Goal: Task Accomplishment & Management: Use online tool/utility

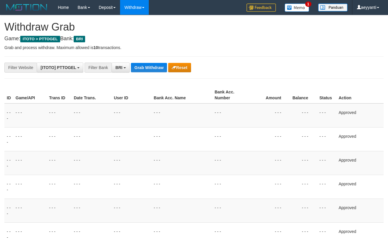
click at [152, 63] on button "Grab Withdraw" at bounding box center [149, 67] width 36 height 9
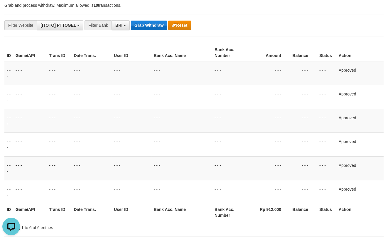
scroll to position [28, 0]
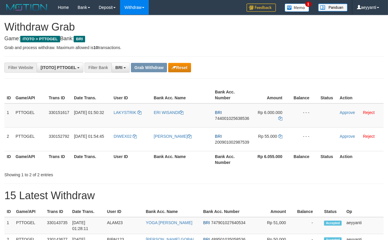
scroll to position [28, 0]
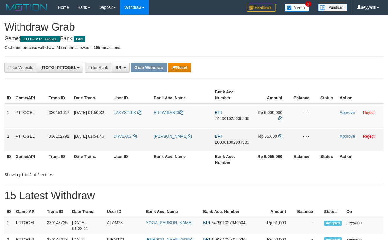
drag, startPoint x: 138, startPoint y: 107, endPoint x: 277, endPoint y: 143, distance: 143.7
click at [277, 143] on tbody "1 PTTOGEL 330151617 01/09/2025 01:50:32 LAKYSTRIK ERI WISANDI BRI 7440010256385…" at bounding box center [194, 127] width 380 height 48
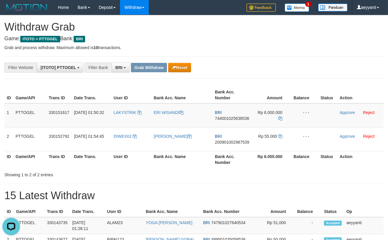
click at [232, 120] on span "744001025638536" at bounding box center [232, 118] width 34 height 5
copy span "744001025638536"
click at [281, 118] on icon at bounding box center [280, 118] width 4 height 4
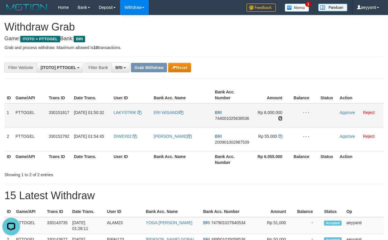
click at [281, 118] on icon at bounding box center [280, 118] width 4 height 4
click at [345, 113] on link "Approve" at bounding box center [347, 112] width 15 height 5
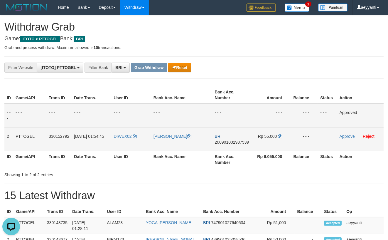
click at [224, 141] on span "200901002987539" at bounding box center [232, 142] width 34 height 5
copy span "200901002987539"
click at [281, 136] on icon at bounding box center [280, 136] width 4 height 4
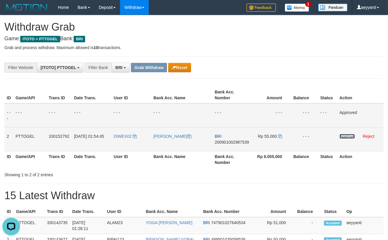
click at [344, 135] on link "Approve" at bounding box center [347, 136] width 15 height 5
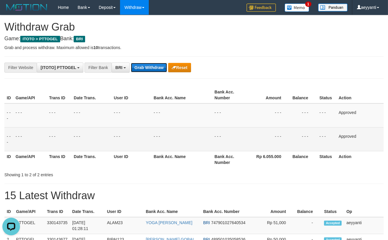
click at [153, 66] on button "Grab Withdraw" at bounding box center [149, 67] width 36 height 9
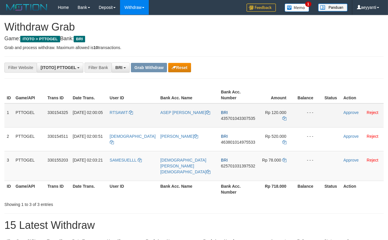
scroll to position [28, 0]
drag, startPoint x: 142, startPoint y: 108, endPoint x: 256, endPoint y: 164, distance: 127.8
click at [256, 164] on tbody "1 PTTOGEL 330154325 01/09/2025 02:00:05 RTSAWIT ASEP DEDEN RAMDANI BRI 43570104…" at bounding box center [194, 142] width 380 height 78
drag, startPoint x: 283, startPoint y: 70, endPoint x: 256, endPoint y: 99, distance: 39.3
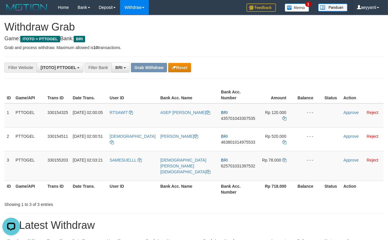
click at [282, 70] on div "**********" at bounding box center [162, 68] width 324 height 10
click at [238, 119] on span "435701043307535" at bounding box center [238, 118] width 34 height 5
copy span "435701043307535"
click at [283, 116] on icon at bounding box center [285, 118] width 4 height 4
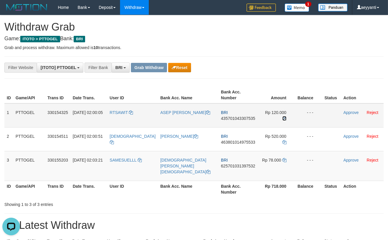
drag, startPoint x: 281, startPoint y: 113, endPoint x: 378, endPoint y: 107, distance: 98.0
click at [284, 113] on td "Rp 120.000" at bounding box center [277, 115] width 38 height 24
click at [347, 113] on link "Approve" at bounding box center [351, 112] width 15 height 5
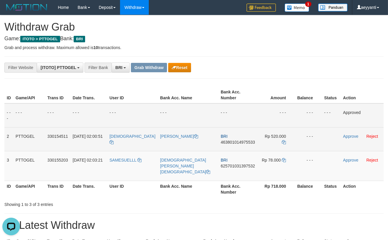
click at [228, 143] on span "463801014975533" at bounding box center [238, 142] width 34 height 5
copy span "463801014975533"
click at [282, 140] on icon at bounding box center [284, 142] width 4 height 4
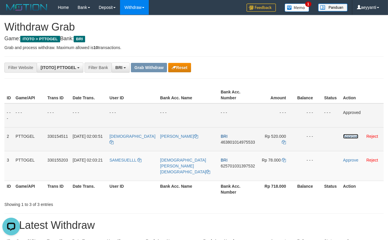
click at [345, 137] on link "Approve" at bounding box center [350, 136] width 15 height 5
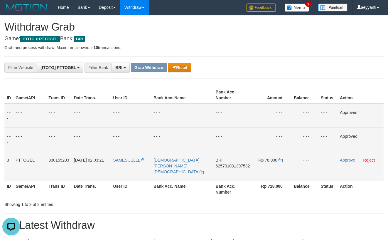
click at [224, 166] on span "625701031397532" at bounding box center [233, 166] width 34 height 5
copy span "625701031397532"
click at [280, 160] on icon at bounding box center [281, 160] width 4 height 4
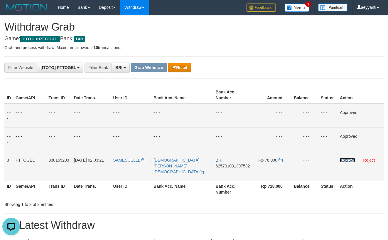
click at [347, 160] on link "Approve" at bounding box center [347, 160] width 15 height 5
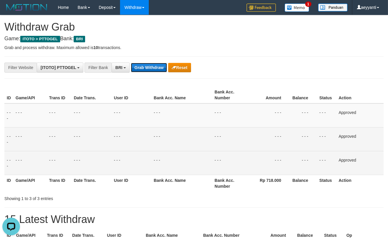
click at [150, 70] on button "Grab Withdraw" at bounding box center [149, 67] width 36 height 9
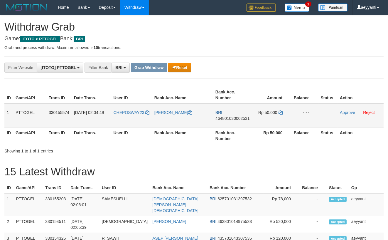
scroll to position [28, 0]
click at [188, 66] on button "Reset" at bounding box center [179, 67] width 23 height 9
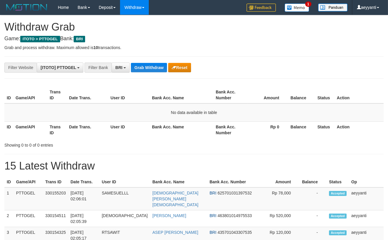
scroll to position [28, 0]
click at [150, 68] on button "Grab Withdraw" at bounding box center [149, 67] width 36 height 9
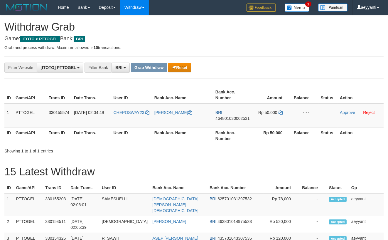
scroll to position [28, 0]
drag, startPoint x: 134, startPoint y: 106, endPoint x: 276, endPoint y: 115, distance: 142.4
click at [276, 115] on tr "1 PTTOGEL 330155574 01/09/2025 02:04:49 CHEPOSWAY23 OKTAVIANUS MBAKE WAI BRI 46…" at bounding box center [194, 115] width 380 height 24
drag, startPoint x: 256, startPoint y: 55, endPoint x: 254, endPoint y: 66, distance: 11.1
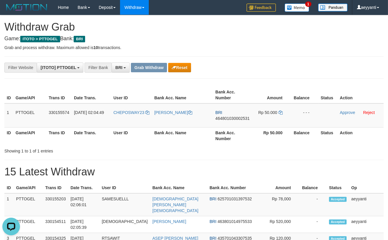
click at [238, 118] on span "464801030002531" at bounding box center [233, 118] width 34 height 5
copy span "464801030002531"
click at [280, 113] on icon at bounding box center [281, 112] width 4 height 4
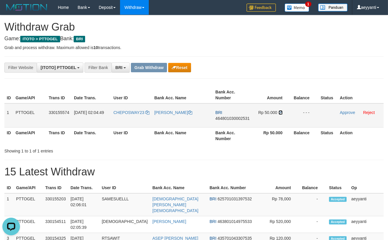
click at [280, 113] on icon at bounding box center [281, 112] width 4 height 4
click at [342, 112] on link "Approve" at bounding box center [347, 112] width 15 height 5
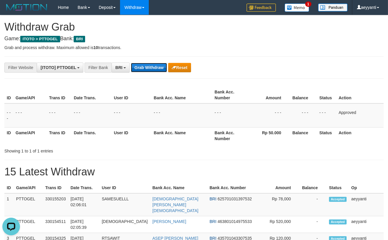
click at [147, 64] on button "Grab Withdraw" at bounding box center [149, 67] width 36 height 9
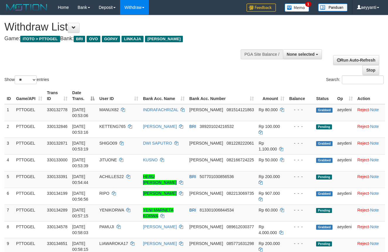
select select
select select "**"
click at [76, 28] on span at bounding box center [74, 28] width 4 height 4
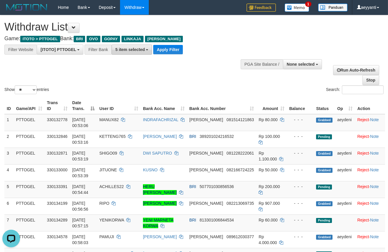
click at [125, 46] on button "5 item selected" at bounding box center [132, 50] width 41 height 10
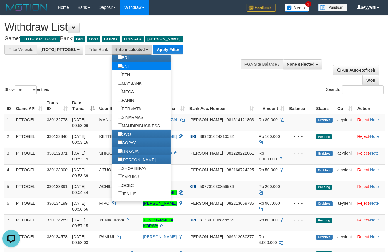
scroll to position [72, 0]
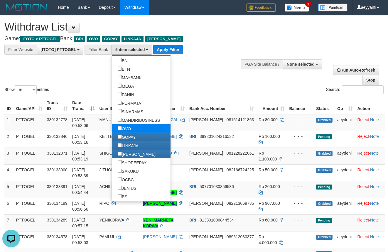
click at [112, 129] on label "OVO" at bounding box center [124, 128] width 25 height 9
click at [112, 137] on label "GOPAY" at bounding box center [127, 137] width 30 height 9
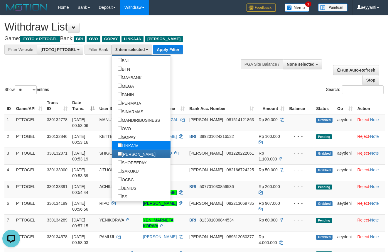
click at [112, 145] on label "LINKAJA" at bounding box center [128, 145] width 33 height 9
click at [112, 154] on label "[PERSON_NAME]" at bounding box center [137, 154] width 50 height 9
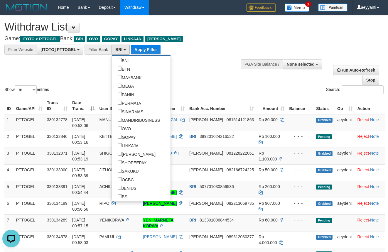
drag, startPoint x: 179, startPoint y: 96, endPoint x: 174, endPoint y: 87, distance: 10.3
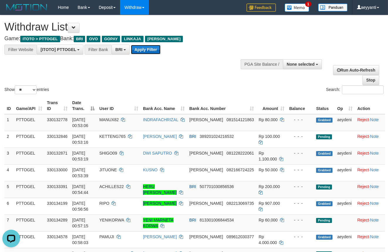
click at [154, 49] on button "Apply Filter" at bounding box center [146, 49] width 30 height 9
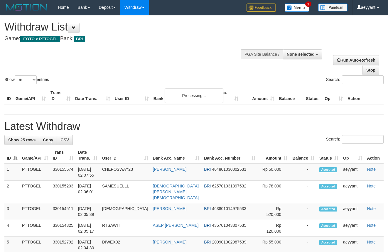
select select
select select "**"
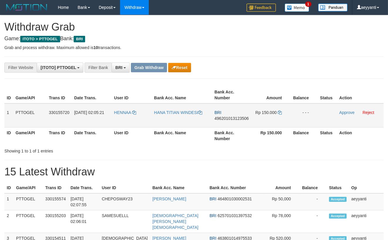
scroll to position [28, 0]
drag, startPoint x: 131, startPoint y: 107, endPoint x: 268, endPoint y: 113, distance: 137.6
click at [268, 113] on tr "1 PTTOGEL 330155720 01/09/2025 02:05:21 HENNAA HANA TITIAN WINDESI BRI 49620101…" at bounding box center [194, 115] width 380 height 24
drag, startPoint x: 321, startPoint y: 66, endPoint x: 267, endPoint y: 99, distance: 62.7
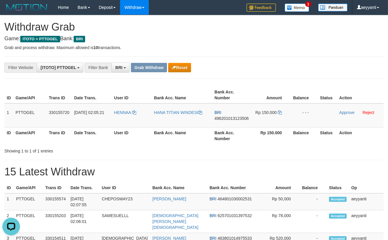
click at [319, 66] on div "**********" at bounding box center [162, 68] width 324 height 10
click at [230, 119] on span "496201013123506" at bounding box center [232, 118] width 34 height 5
copy span "496201013123506"
click at [280, 113] on icon at bounding box center [280, 112] width 4 height 4
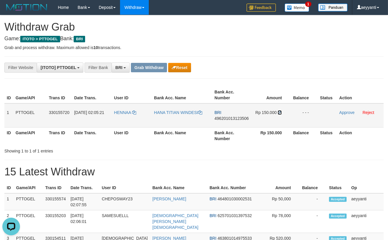
click at [280, 113] on icon at bounding box center [280, 112] width 4 height 4
click at [345, 113] on link "Approve" at bounding box center [347, 112] width 15 height 5
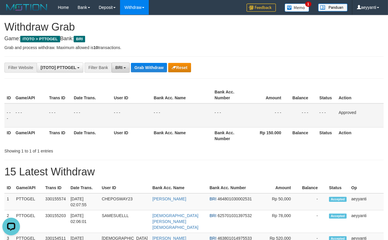
click at [122, 69] on span "BRI" at bounding box center [118, 67] width 7 height 5
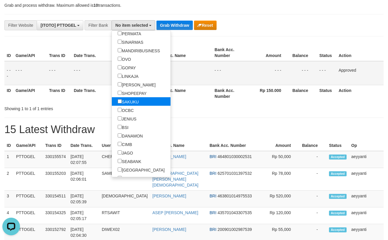
scroll to position [126, 0]
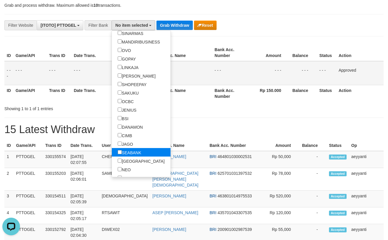
select select "*******"
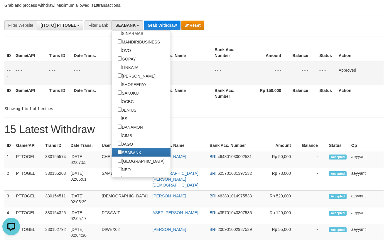
drag, startPoint x: 221, startPoint y: 48, endPoint x: 151, endPoint y: 28, distance: 72.3
click at [220, 47] on th "Bank Acc. Number" at bounding box center [231, 52] width 38 height 17
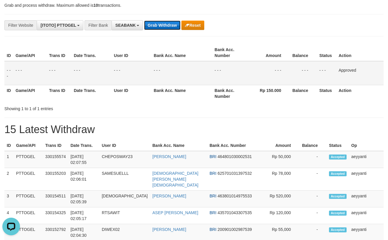
click at [152, 25] on button "Grab Withdraw" at bounding box center [162, 25] width 36 height 9
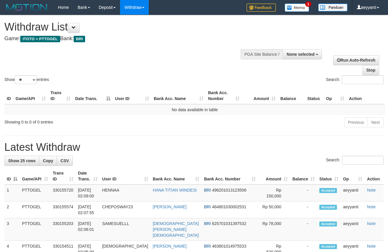
select select
select select "**"
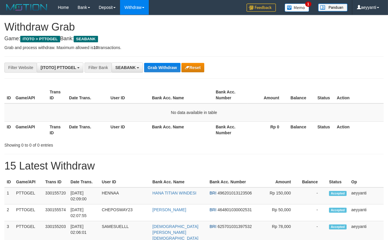
scroll to position [153, 0]
click at [172, 48] on p "Grab and process withdraw. Maximum allowed is 10 transactions." at bounding box center [194, 48] width 380 height 6
click at [168, 67] on button "Grab Withdraw" at bounding box center [162, 67] width 36 height 9
click at [164, 65] on button "Grab Withdraw" at bounding box center [162, 67] width 36 height 9
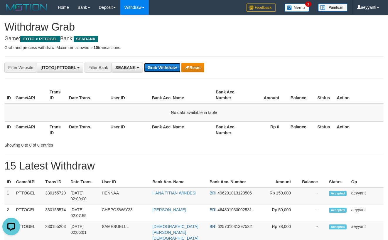
click at [157, 68] on button "Grab Withdraw" at bounding box center [162, 67] width 36 height 9
click at [158, 64] on button "Grab Withdraw" at bounding box center [162, 67] width 36 height 9
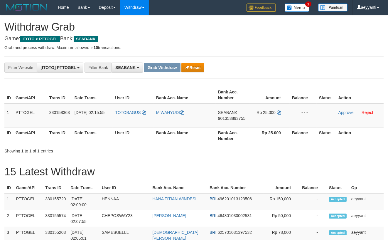
scroll to position [153, 0]
copy tr
drag, startPoint x: 134, startPoint y: 105, endPoint x: 273, endPoint y: 125, distance: 140.2
click at [273, 125] on tr "1 PTTOGEL 330158363 01/09/2025 02:15:55 TOTOBAGUS M WAHYUDI SEABANK 90135389375…" at bounding box center [194, 115] width 380 height 24
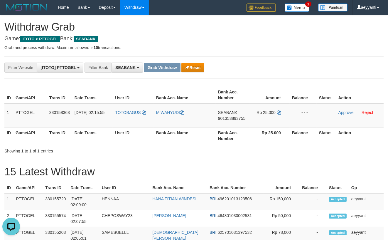
click at [312, 63] on div "**********" at bounding box center [162, 68] width 324 height 10
click at [237, 118] on span "901353893755" at bounding box center [231, 118] width 27 height 5
copy span "901353893755"
click at [292, 64] on div "**********" at bounding box center [162, 68] width 324 height 10
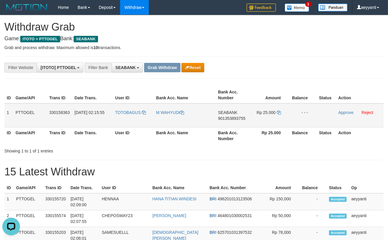
click at [235, 118] on span "901353893755" at bounding box center [231, 118] width 27 height 5
copy span "901353893755"
click at [280, 113] on icon at bounding box center [279, 112] width 4 height 4
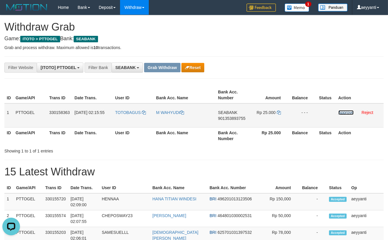
click at [344, 113] on link "Approve" at bounding box center [346, 112] width 15 height 5
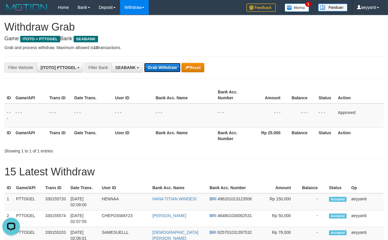
click at [155, 69] on button "Grab Withdraw" at bounding box center [162, 67] width 36 height 9
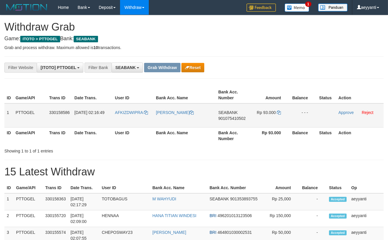
scroll to position [153, 0]
drag, startPoint x: 145, startPoint y: 107, endPoint x: 256, endPoint y: 123, distance: 111.6
click at [256, 123] on tr "1 PTTOGEL 330158586 [DATE] 02:16:49 AFKIZDWIPRA [PERSON_NAME][GEOGRAPHIC_DATA] …" at bounding box center [194, 115] width 380 height 24
drag, startPoint x: 282, startPoint y: 67, endPoint x: 267, endPoint y: 87, distance: 25.0
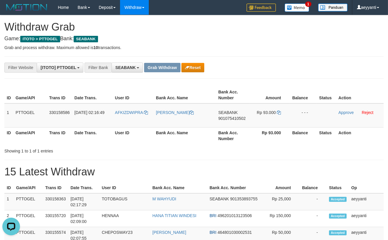
click at [281, 68] on div "**********" at bounding box center [162, 68] width 324 height 10
click at [234, 120] on span "901075410502" at bounding box center [232, 118] width 27 height 5
copy span "901075410502"
click at [280, 113] on icon at bounding box center [279, 112] width 4 height 4
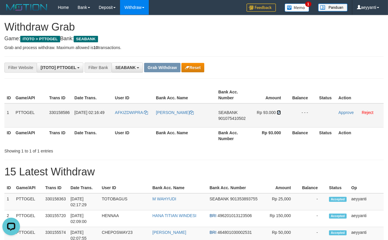
click at [280, 113] on icon at bounding box center [279, 112] width 4 height 4
click at [347, 110] on link "Approve" at bounding box center [346, 112] width 15 height 5
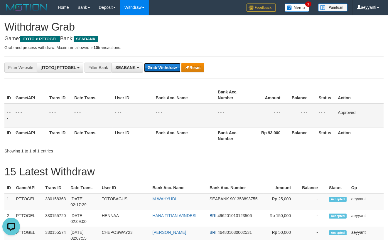
click at [158, 71] on button "Grab Withdraw" at bounding box center [162, 67] width 36 height 9
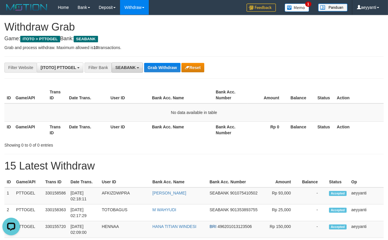
click at [136, 68] on span "SEABANK" at bounding box center [125, 67] width 20 height 5
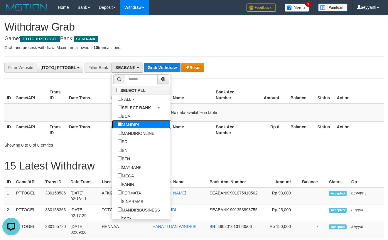
click at [115, 127] on label "MANDIRI" at bounding box center [128, 124] width 33 height 9
select select "*******"
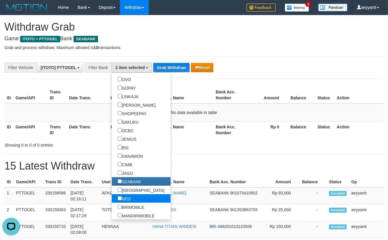
scroll to position [144, 0]
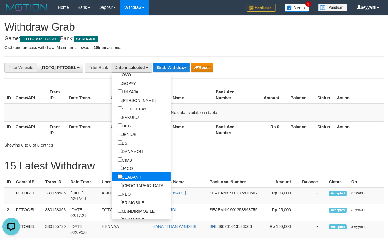
click at [112, 178] on label "SEABANK" at bounding box center [129, 176] width 35 height 9
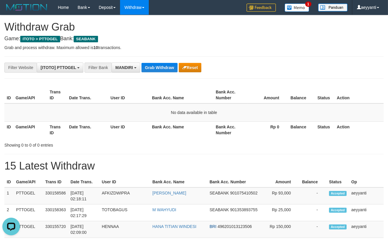
click at [161, 68] on button "Grab Withdraw" at bounding box center [160, 67] width 36 height 9
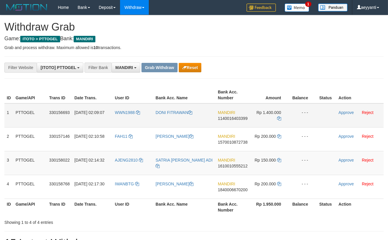
scroll to position [16, 0]
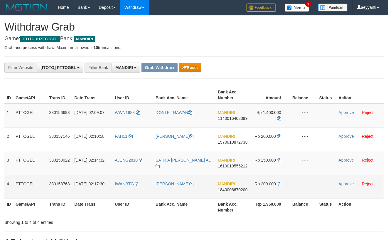
drag, startPoint x: 148, startPoint y: 107, endPoint x: 262, endPoint y: 189, distance: 140.4
click at [262, 189] on tbody "1 PTTOGEL 330156693 [DATE] 02:09:07 WWN1988 DONI FITRAWAN MANDIRI 1140016403399…" at bounding box center [194, 150] width 380 height 95
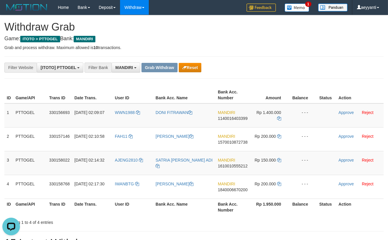
click at [283, 68] on div "**********" at bounding box center [162, 68] width 324 height 10
click at [234, 119] on span "1140016403399" at bounding box center [233, 118] width 30 height 5
copy span "1140016403399"
click at [279, 118] on icon at bounding box center [279, 118] width 4 height 4
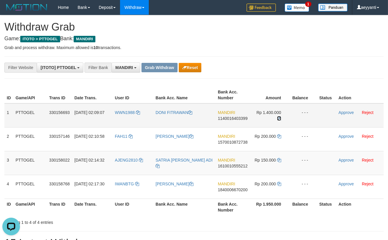
click at [279, 118] on icon at bounding box center [279, 118] width 4 height 4
click at [280, 118] on icon at bounding box center [279, 118] width 4 height 4
drag, startPoint x: 279, startPoint y: 118, endPoint x: 383, endPoint y: 137, distance: 105.1
click at [280, 118] on icon at bounding box center [279, 118] width 4 height 4
click at [343, 113] on link "Approve" at bounding box center [346, 112] width 15 height 5
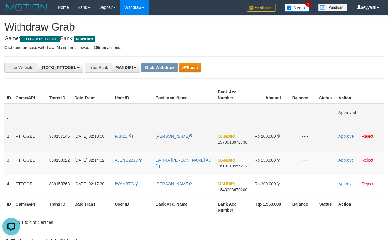
click at [234, 142] on span "1570010872738" at bounding box center [233, 142] width 30 height 5
copy span "1570010872738"
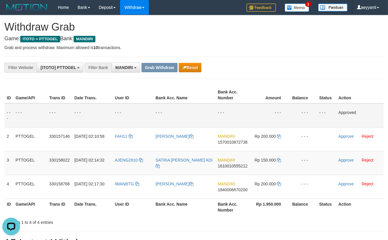
click at [270, 86] on div "ID Game/API Trans ID Date Trans. User ID Bank Acc. Name Bank Acc. Number Amount…" at bounding box center [194, 151] width 388 height 132
click at [194, 68] on button "Reset" at bounding box center [190, 67] width 23 height 9
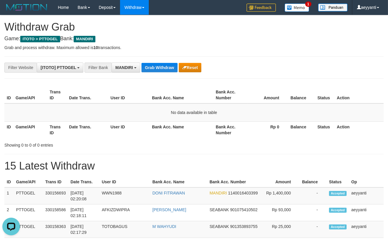
click at [248, 160] on h1 "15 Latest Withdraw" at bounding box center [194, 166] width 380 height 12
click at [229, 195] on span "1140016403399" at bounding box center [243, 193] width 30 height 5
copy span "1140016403399"
click at [229, 195] on span "1140016403399" at bounding box center [243, 193] width 30 height 5
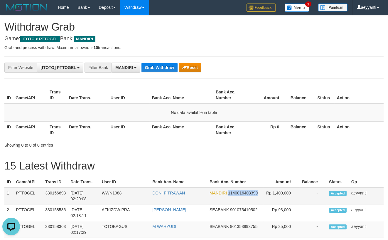
click at [229, 195] on span "1140016403399" at bounding box center [243, 193] width 30 height 5
copy span "1140016403399"
click at [229, 195] on span "1140016403399" at bounding box center [243, 193] width 30 height 5
copy span "1140016403399"
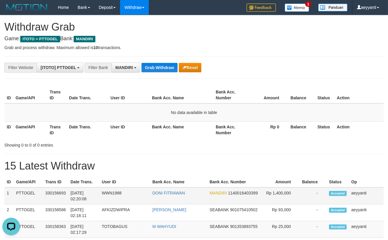
click at [229, 195] on span "1140016403399" at bounding box center [243, 193] width 30 height 5
click at [228, 195] on span "1140016403399" at bounding box center [243, 193] width 30 height 5
copy span "1140016403399"
click at [228, 195] on span "1140016403399" at bounding box center [243, 193] width 30 height 5
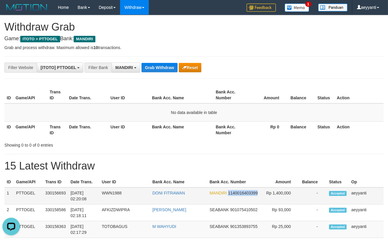
click at [228, 195] on span "1140016403399" at bounding box center [243, 193] width 30 height 5
copy span "1140016403399"
click at [133, 68] on span "MANDIRI" at bounding box center [124, 67] width 18 height 5
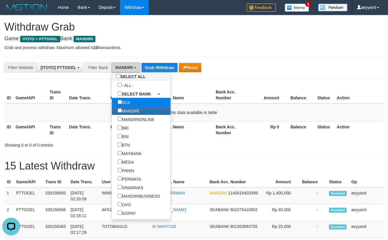
scroll to position [36, 0]
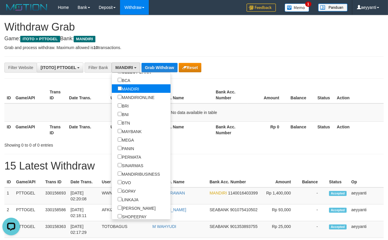
click at [112, 89] on label "MANDIRI" at bounding box center [128, 88] width 33 height 9
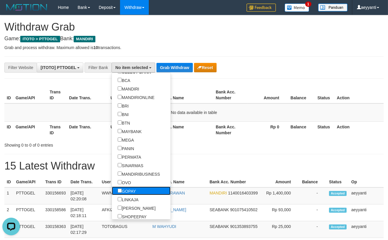
click at [112, 192] on label "GOPAY" at bounding box center [127, 191] width 30 height 9
select select "*****"
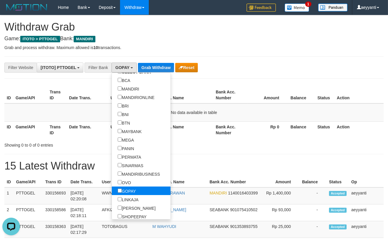
scroll to position [88, 0]
drag, startPoint x: 266, startPoint y: 80, endPoint x: 207, endPoint y: 76, distance: 58.9
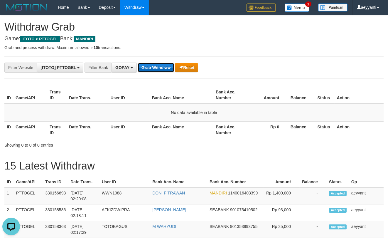
click at [151, 69] on button "Grab Withdraw" at bounding box center [156, 67] width 36 height 9
click at [117, 65] on button "GOPAY" at bounding box center [124, 68] width 25 height 10
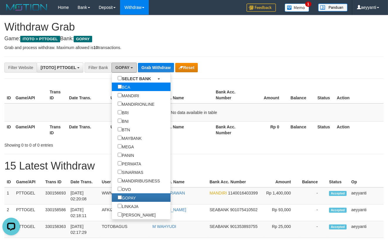
scroll to position [54, 0]
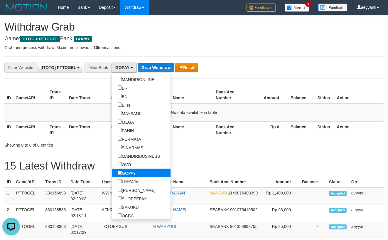
click at [112, 175] on label "GOPAY" at bounding box center [127, 173] width 30 height 9
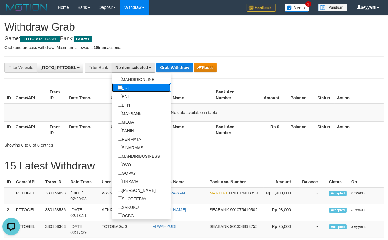
click at [112, 89] on link "BRI" at bounding box center [141, 87] width 59 height 9
click at [112, 87] on label "BRI" at bounding box center [123, 87] width 23 height 9
select select "***"
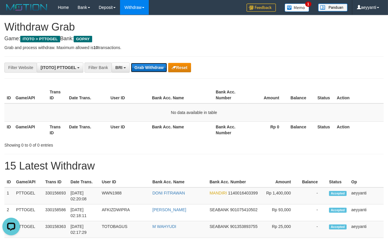
click at [151, 67] on button "Grab Withdraw" at bounding box center [149, 67] width 36 height 9
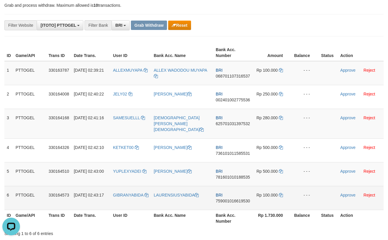
drag, startPoint x: 149, startPoint y: 65, endPoint x: 263, endPoint y: 182, distance: 163.5
click at [263, 182] on tbody "1 PTTOGEL 330163787 [DATE] 02:39:21 ALLEXMUYAPA ALLEX WADODOU MUYAPA BRI 068701…" at bounding box center [194, 135] width 380 height 149
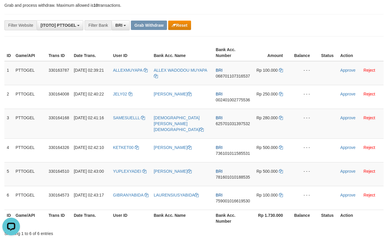
drag, startPoint x: 247, startPoint y: 37, endPoint x: 233, endPoint y: 53, distance: 21.1
click at [229, 77] on span "068701107316537" at bounding box center [233, 76] width 34 height 5
copy span "068701107316537"
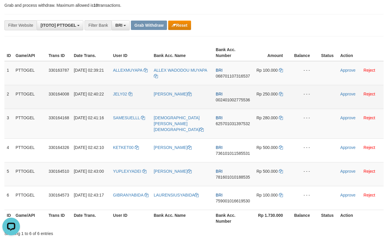
click at [237, 101] on span "002401002775536" at bounding box center [233, 100] width 34 height 5
copy span "002401002775536"
click at [283, 94] on icon at bounding box center [281, 94] width 4 height 4
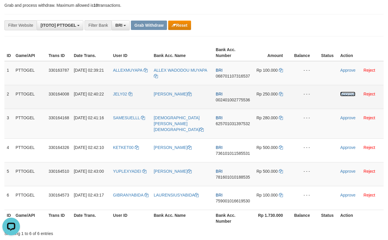
click at [345, 95] on link "Approve" at bounding box center [347, 94] width 15 height 5
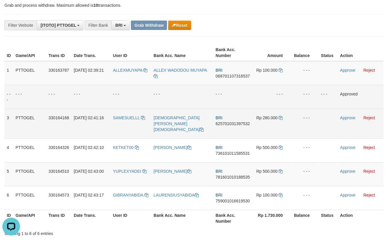
click at [228, 125] on span "625701031397532" at bounding box center [233, 123] width 34 height 5
copy span "625701031397532"
click at [282, 117] on icon at bounding box center [281, 118] width 4 height 4
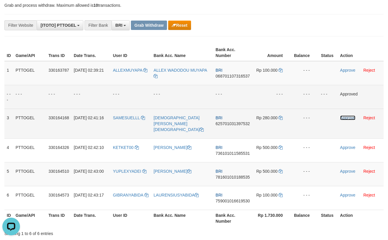
click at [347, 117] on link "Approve" at bounding box center [347, 117] width 15 height 5
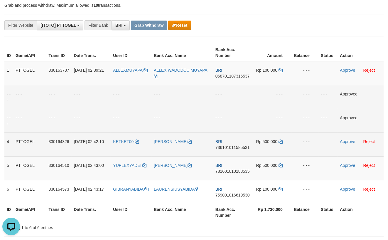
click at [226, 148] on span "736101011585531" at bounding box center [233, 147] width 34 height 5
copy span "736101011585531"
click at [280, 141] on icon at bounding box center [281, 142] width 4 height 4
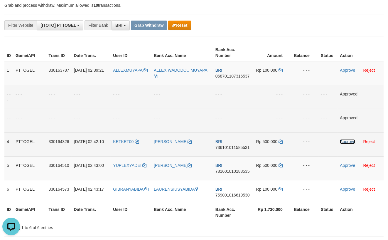
click at [347, 140] on link "Approve" at bounding box center [347, 141] width 15 height 5
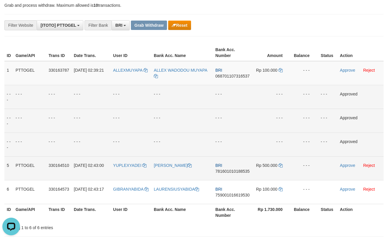
click at [226, 172] on span "781601010188535" at bounding box center [233, 171] width 34 height 5
copy span "781601010188535"
click at [282, 166] on icon at bounding box center [281, 165] width 4 height 4
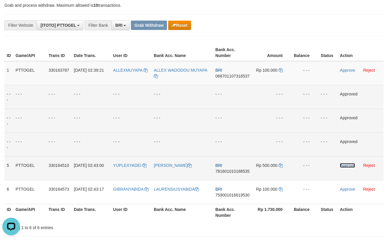
click at [346, 163] on link "Approve" at bounding box center [347, 165] width 15 height 5
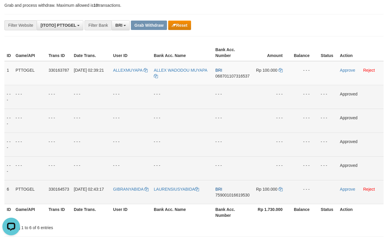
click at [224, 196] on span "759001016619530" at bounding box center [233, 195] width 34 height 5
click at [225, 196] on span "759001016619530" at bounding box center [233, 195] width 34 height 5
copy span "759001016619530"
click at [281, 188] on icon at bounding box center [281, 189] width 4 height 4
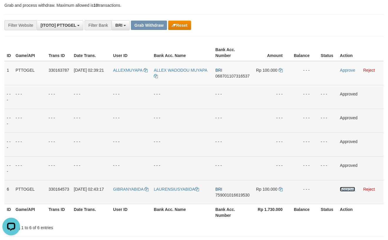
click at [342, 188] on link "Approve" at bounding box center [347, 189] width 15 height 5
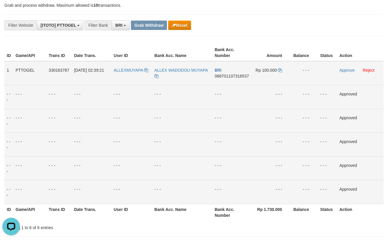
click at [222, 77] on span "068701107316537" at bounding box center [232, 76] width 34 height 5
copy span "068701107316537"
click at [127, 66] on td "ALLEXMUYAPA" at bounding box center [131, 73] width 41 height 24
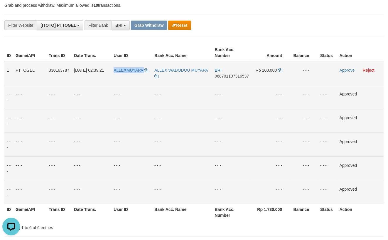
copy link "ALLEXMUYAPA"
click at [371, 69] on link "Reject" at bounding box center [369, 70] width 12 height 5
